Goal: Find specific page/section: Find specific page/section

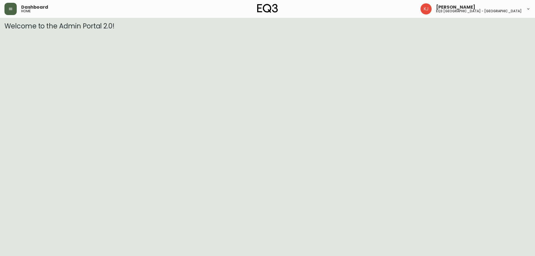
click at [9, 10] on icon "button" at bounding box center [10, 9] width 3 height 2
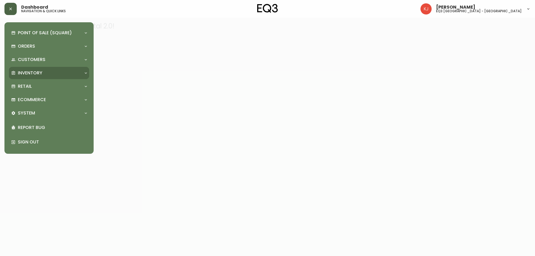
click at [40, 75] on p "Inventory" at bounding box center [30, 73] width 25 height 6
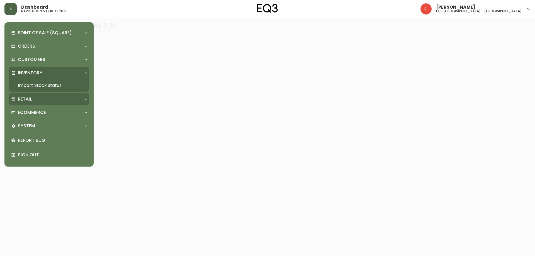
click at [38, 104] on div "Retail" at bounding box center [49, 99] width 80 height 12
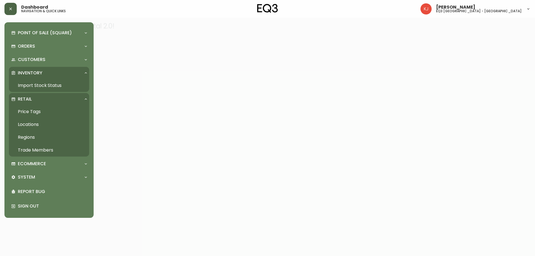
click at [32, 111] on link "Price Tags" at bounding box center [49, 111] width 80 height 13
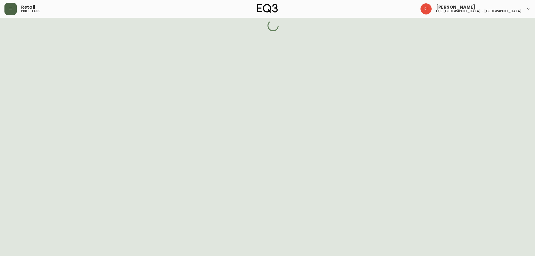
click at [12, 11] on button "button" at bounding box center [10, 9] width 12 height 12
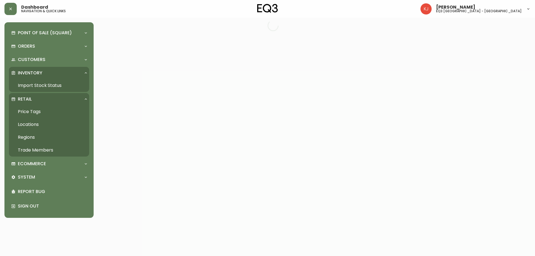
click at [37, 82] on link "Import Stock Status" at bounding box center [49, 85] width 80 height 13
